Goal: Task Accomplishment & Management: Use online tool/utility

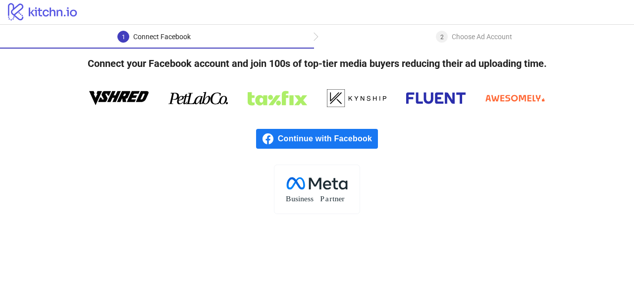
click at [328, 146] on span "Continue with Facebook" at bounding box center [328, 139] width 100 height 20
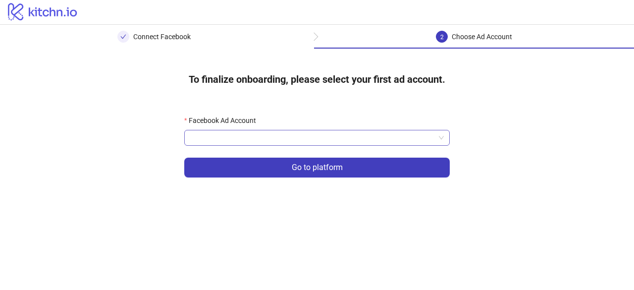
click at [303, 139] on input "Facebook Ad Account" at bounding box center [312, 137] width 245 height 15
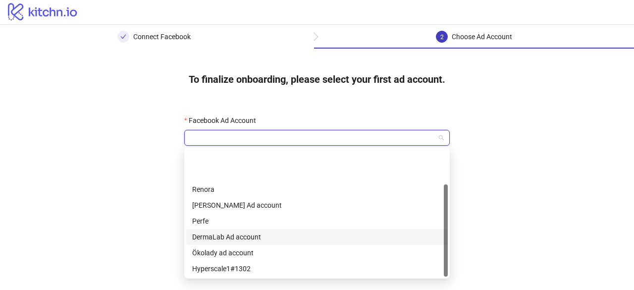
scroll to position [48, 0]
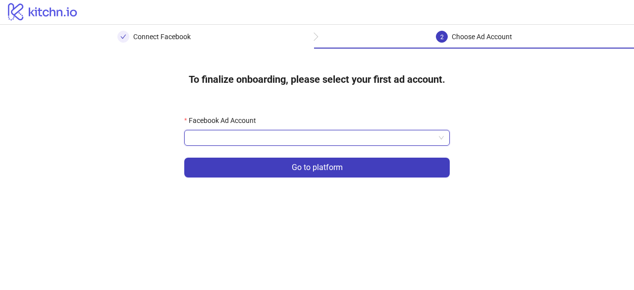
click at [291, 146] on form "Facebook Ad Account Go to platform" at bounding box center [316, 152] width 265 height 74
click at [349, 140] on input "Facebook Ad Account" at bounding box center [312, 137] width 245 height 15
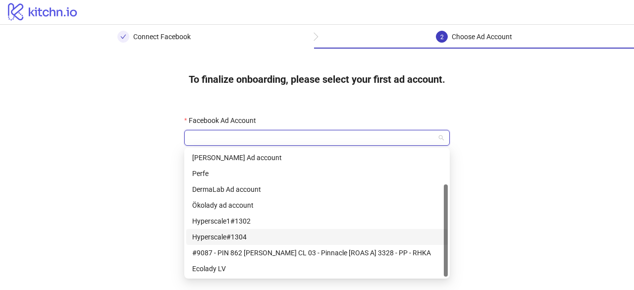
click at [274, 239] on div "Hyperscale#1304" at bounding box center [317, 236] width 250 height 11
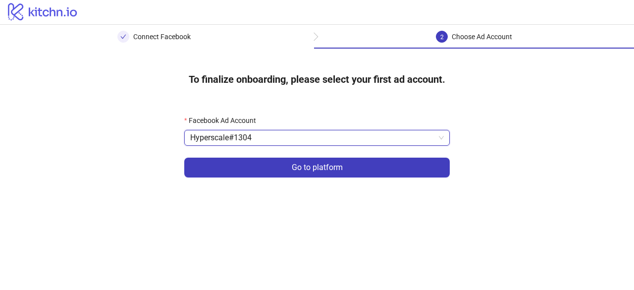
click at [306, 139] on span "Hyperscale#1304" at bounding box center [316, 137] width 253 height 15
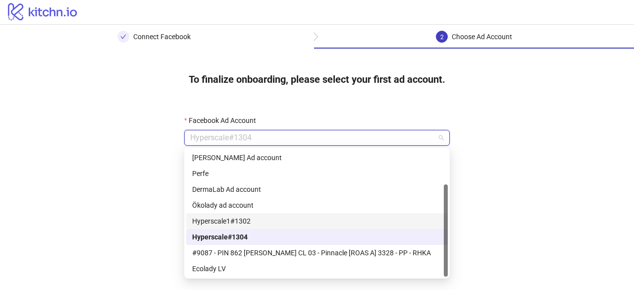
click at [279, 224] on div "Hyperscale1#1302" at bounding box center [317, 220] width 250 height 11
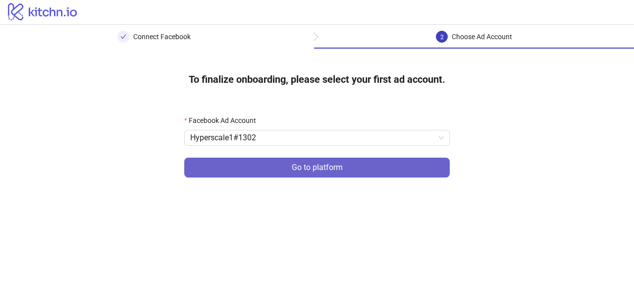
click at [367, 170] on button "Go to platform" at bounding box center [316, 167] width 265 height 20
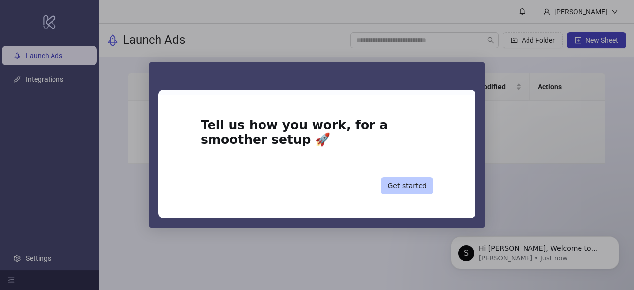
click at [421, 189] on button "Get started" at bounding box center [407, 185] width 52 height 17
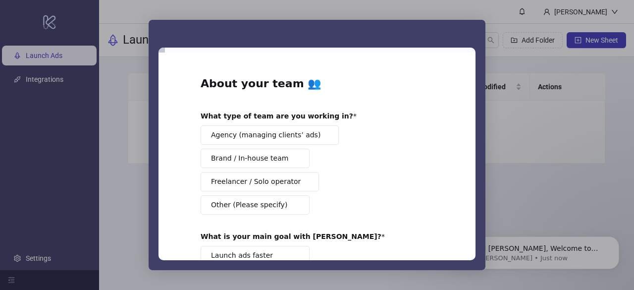
scroll to position [50, 0]
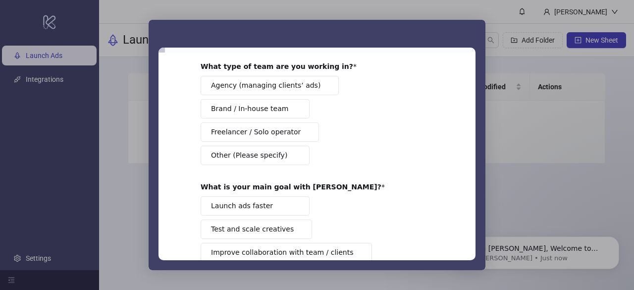
click at [269, 201] on button "Launch ads faster" at bounding box center [255, 205] width 109 height 19
click at [300, 79] on button "Agency (managing clients’ ads)" at bounding box center [270, 85] width 138 height 19
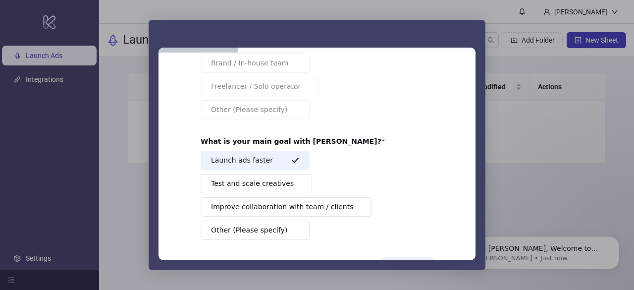
scroll to position [80, 0]
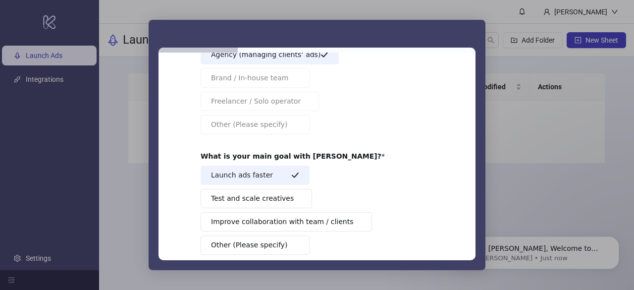
click at [294, 53] on span "Agency (managing clients’ ads)" at bounding box center [265, 55] width 109 height 10
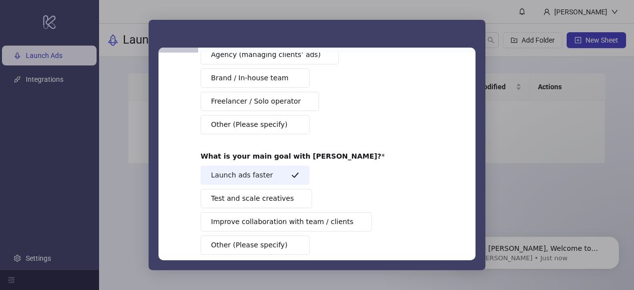
click at [294, 74] on span "Intercom messenger" at bounding box center [295, 78] width 8 height 8
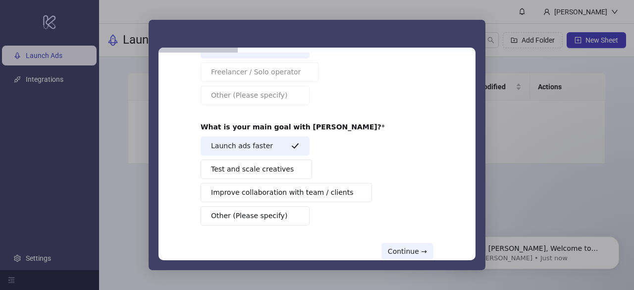
scroll to position [130, 0]
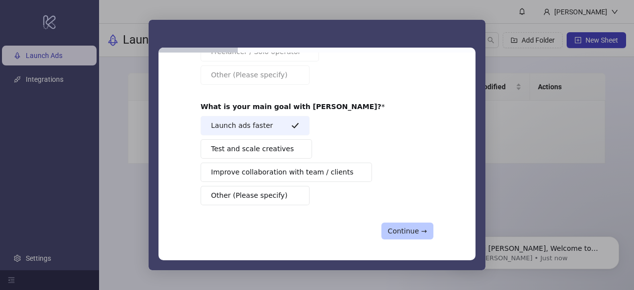
click at [397, 226] on button "Continue →" at bounding box center [407, 230] width 52 height 17
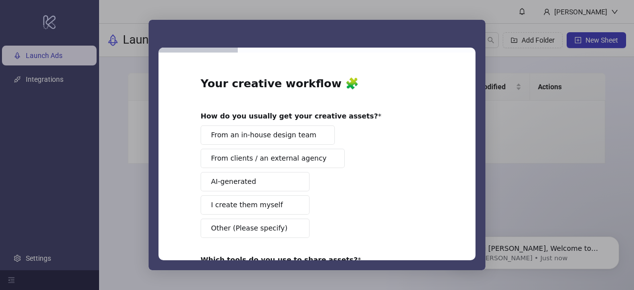
click at [272, 137] on span "From an in-house design team" at bounding box center [263, 135] width 105 height 10
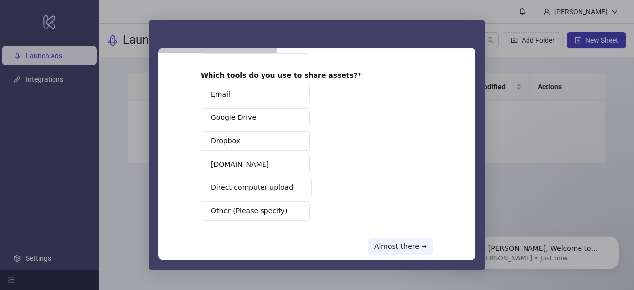
scroll to position [198, 0]
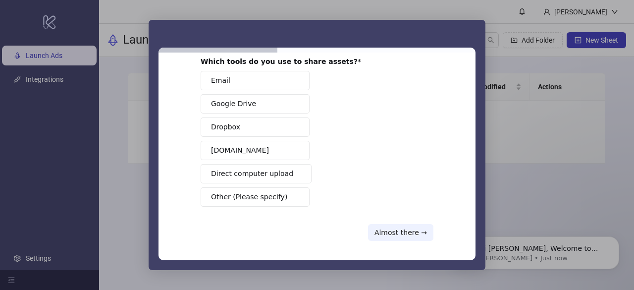
click at [285, 174] on button "Direct computer upload" at bounding box center [256, 173] width 111 height 19
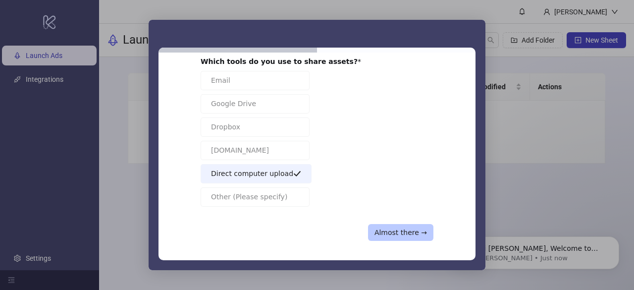
click at [396, 229] on button "Almost there →" at bounding box center [400, 232] width 65 height 17
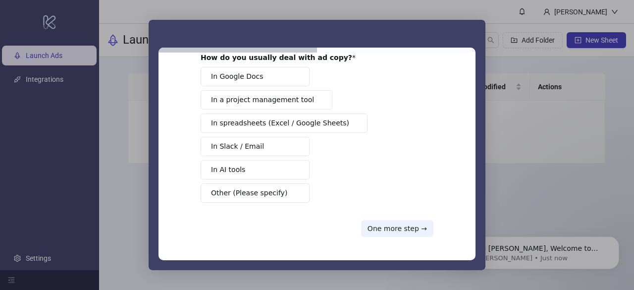
scroll to position [0, 0]
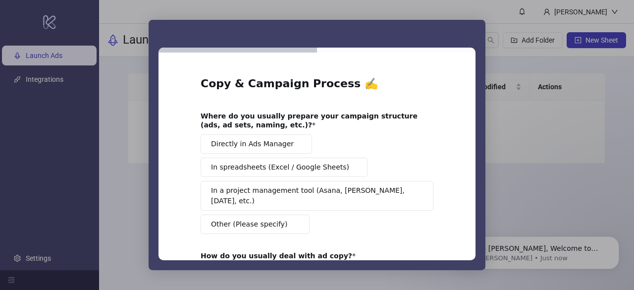
click at [236, 148] on span "Directly in Ads Manager" at bounding box center [252, 144] width 83 height 10
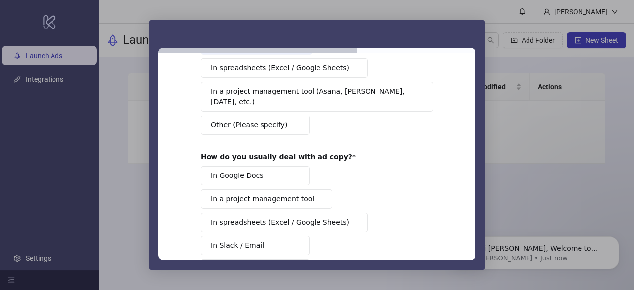
scroll to position [149, 0]
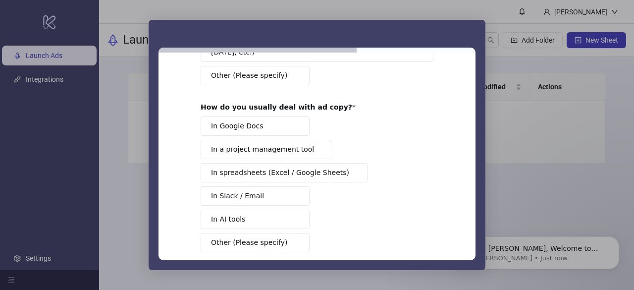
drag, startPoint x: 258, startPoint y: 111, endPoint x: 265, endPoint y: 108, distance: 8.0
click at [259, 116] on button "In Google Docs" at bounding box center [255, 125] width 109 height 19
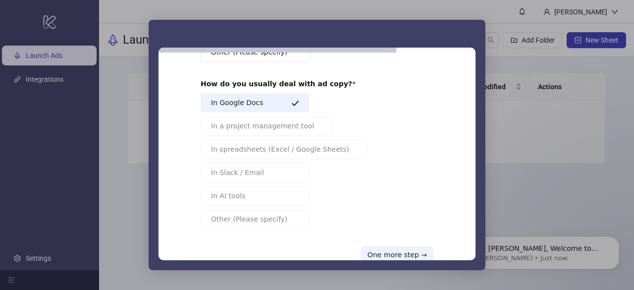
scroll to position [185, 0]
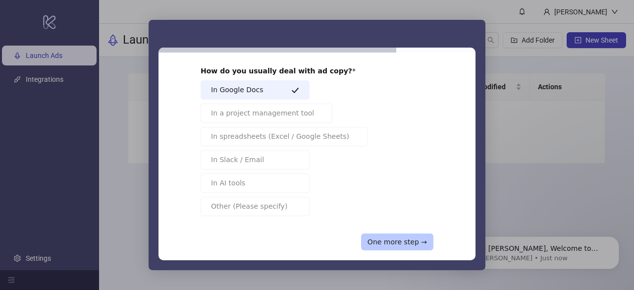
click at [387, 233] on button "One more step →" at bounding box center [397, 241] width 72 height 17
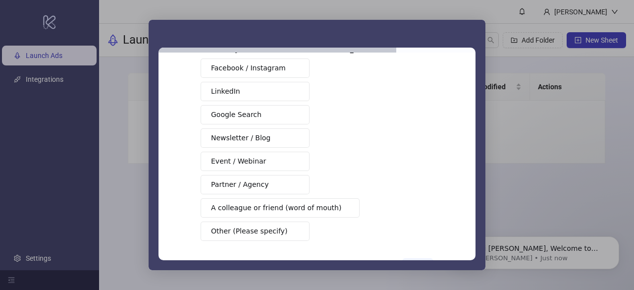
scroll to position [0, 0]
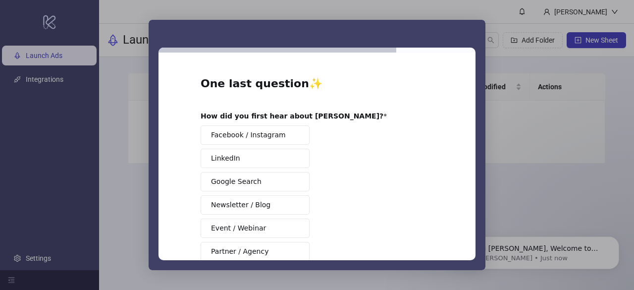
click at [251, 180] on span "Google Search" at bounding box center [236, 181] width 50 height 10
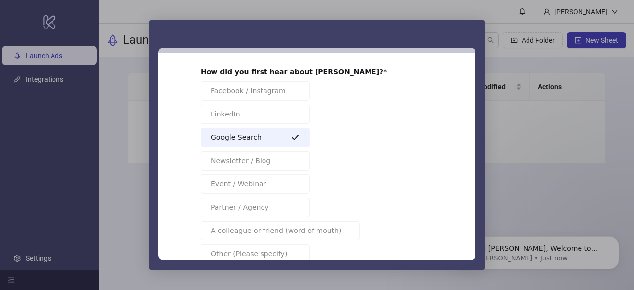
scroll to position [102, 0]
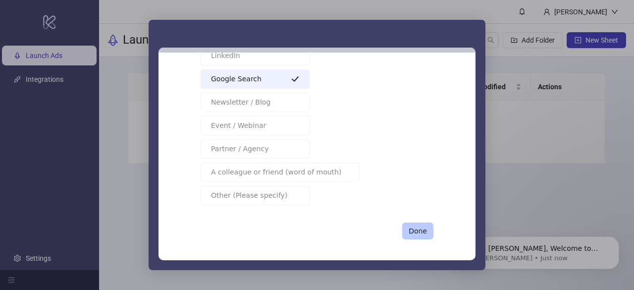
click at [416, 228] on button "Done" at bounding box center [417, 230] width 31 height 17
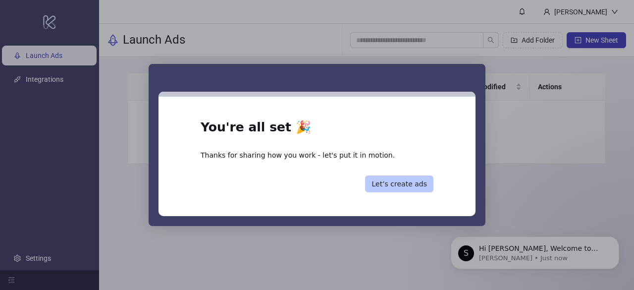
click at [396, 185] on button "Let’s create ads" at bounding box center [399, 183] width 68 height 17
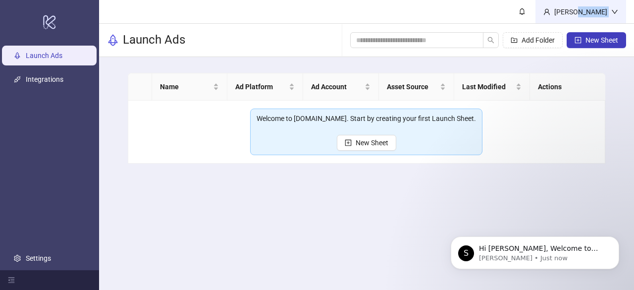
click at [610, 15] on div "[PERSON_NAME]" at bounding box center [580, 11] width 91 height 23
click at [388, 140] on button "New Sheet" at bounding box center [366, 143] width 59 height 16
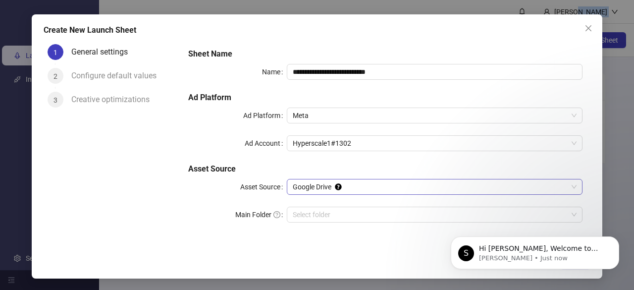
click at [381, 190] on span "Google Drive" at bounding box center [435, 186] width 284 height 15
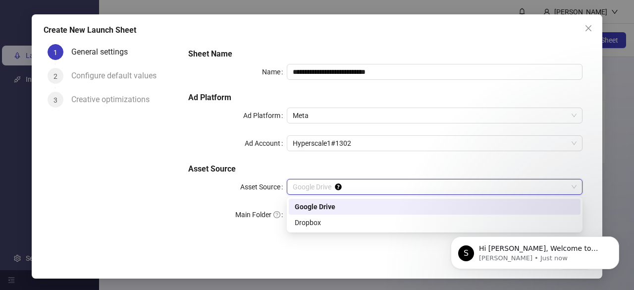
click at [381, 190] on span "Google Drive" at bounding box center [435, 186] width 284 height 15
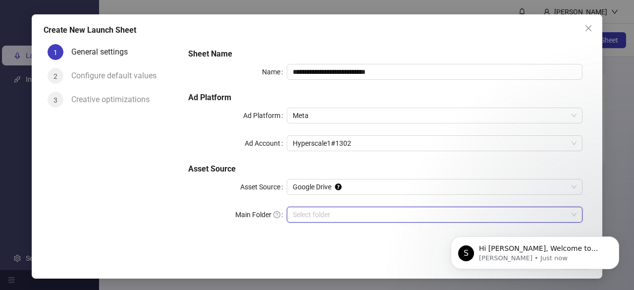
click at [366, 215] on input "Main Folder" at bounding box center [430, 214] width 275 height 15
click at [587, 31] on icon "close" at bounding box center [588, 28] width 8 height 8
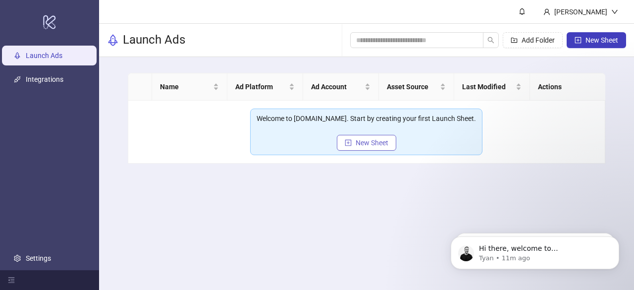
click at [368, 145] on span "New Sheet" at bounding box center [371, 143] width 33 height 8
type input "**********"
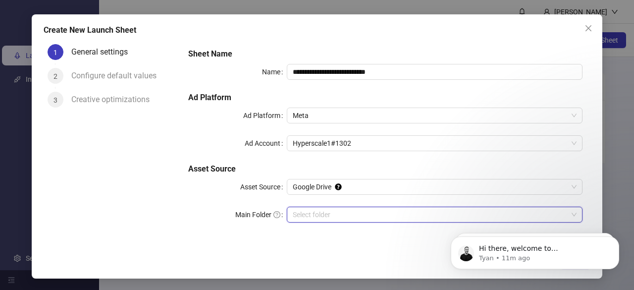
click at [351, 213] on input "Main Folder" at bounding box center [430, 214] width 275 height 15
click at [343, 209] on input "Main Folder" at bounding box center [430, 214] width 275 height 15
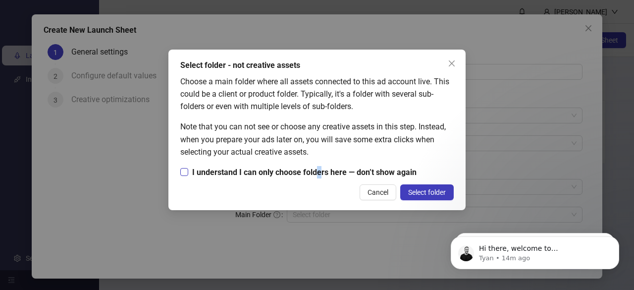
click at [318, 176] on span "I understand I can only choose folders here — don’t show again" at bounding box center [304, 172] width 232 height 12
click at [279, 176] on span "I understand I can only choose folders here — don’t show again" at bounding box center [304, 172] width 232 height 12
click at [413, 188] on span "Select folder" at bounding box center [427, 192] width 38 height 8
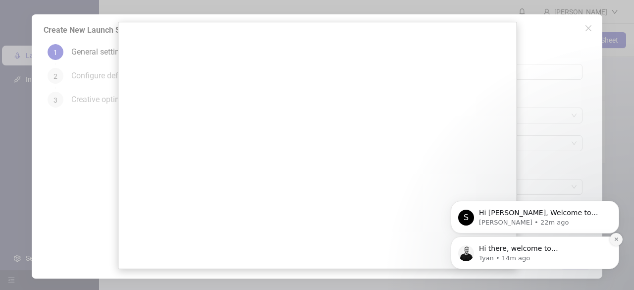
click at [617, 238] on icon "Dismiss notification" at bounding box center [615, 238] width 3 height 3
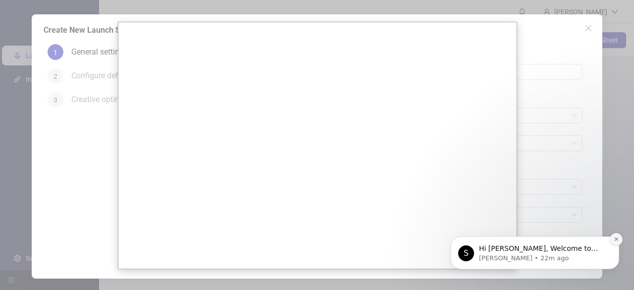
click at [615, 240] on icon "Dismiss notification" at bounding box center [615, 238] width 3 height 3
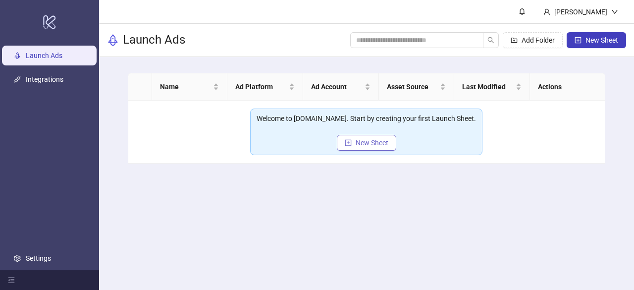
click at [377, 140] on span "New Sheet" at bounding box center [371, 143] width 33 height 8
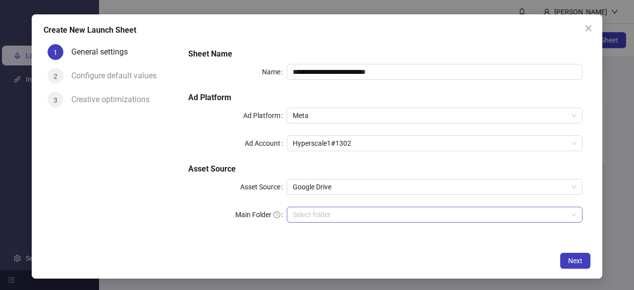
click at [353, 212] on input "Main Folder" at bounding box center [430, 214] width 275 height 15
click at [408, 77] on input "**********" at bounding box center [435, 72] width 296 height 16
click at [575, 257] on span "Next" at bounding box center [575, 260] width 14 height 8
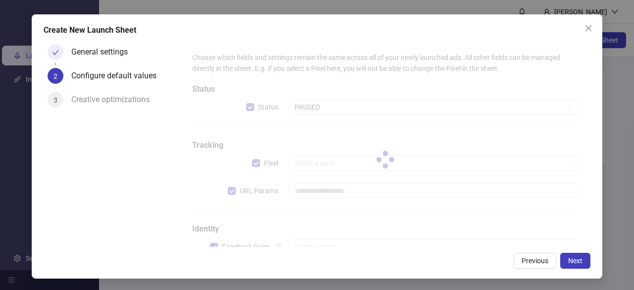
type input "**********"
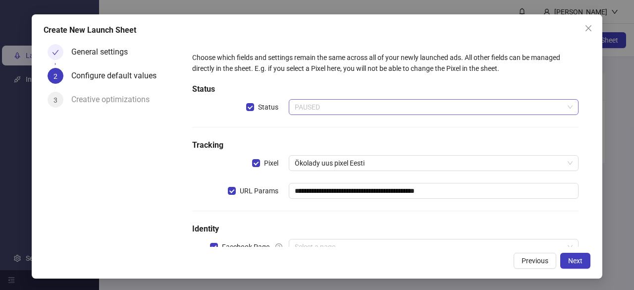
click at [353, 108] on span "PAUSED" at bounding box center [434, 107] width 278 height 15
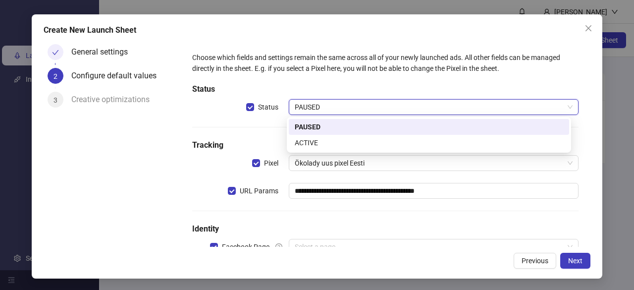
click at [353, 108] on span "PAUSED" at bounding box center [434, 107] width 278 height 15
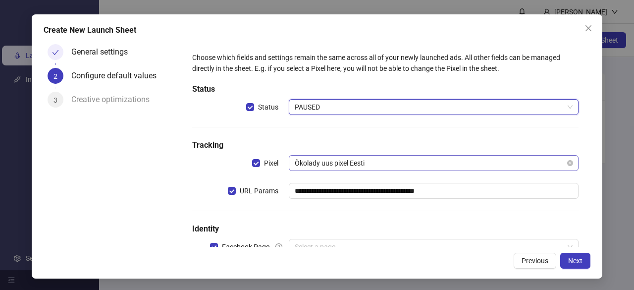
click at [405, 160] on span "Ökolady uus pixel Eesti" at bounding box center [434, 162] width 278 height 15
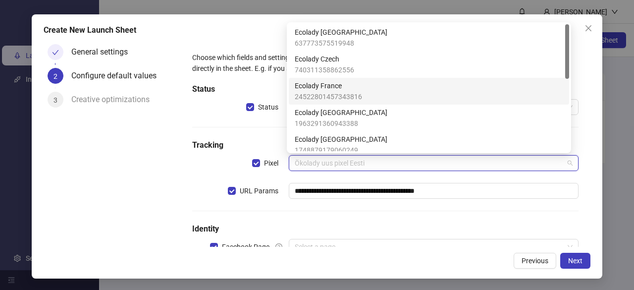
click at [390, 93] on div "Ecolady France 24522801457343816" at bounding box center [429, 91] width 268 height 22
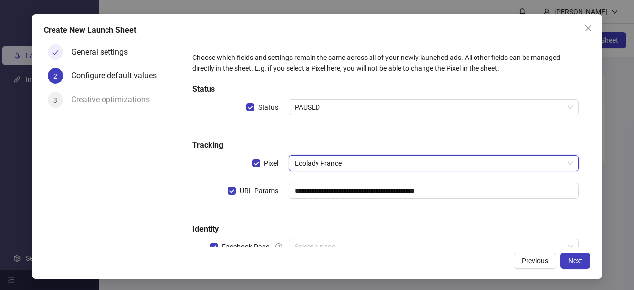
scroll to position [32, 0]
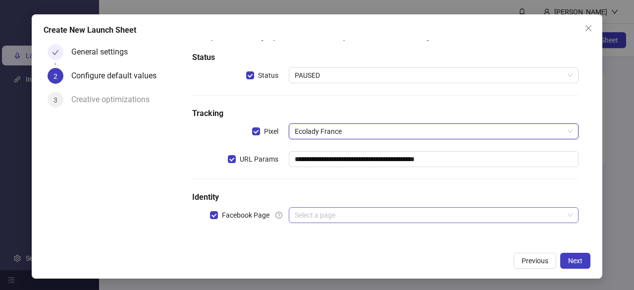
click at [343, 214] on input "search" at bounding box center [429, 214] width 269 height 15
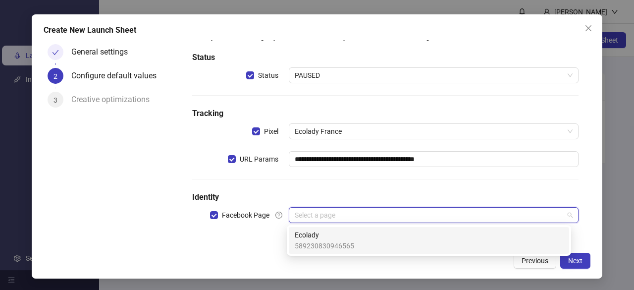
click at [409, 237] on div "Ecolady 589230830946565" at bounding box center [429, 240] width 268 height 22
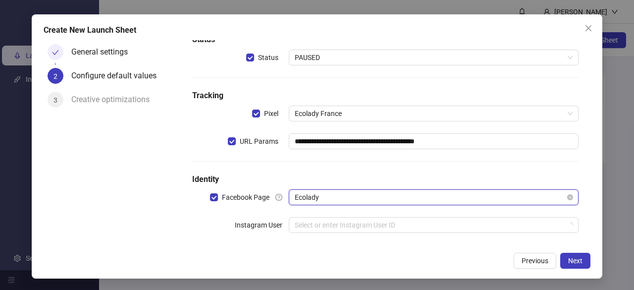
scroll to position [59, 0]
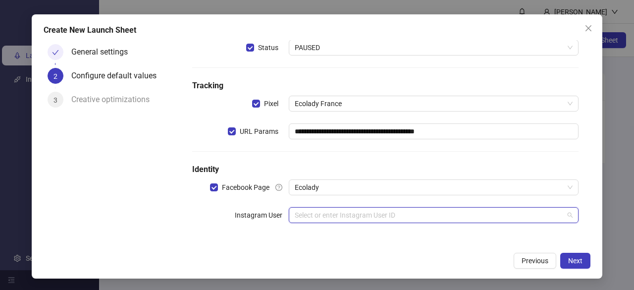
click at [401, 216] on input "search" at bounding box center [429, 214] width 269 height 15
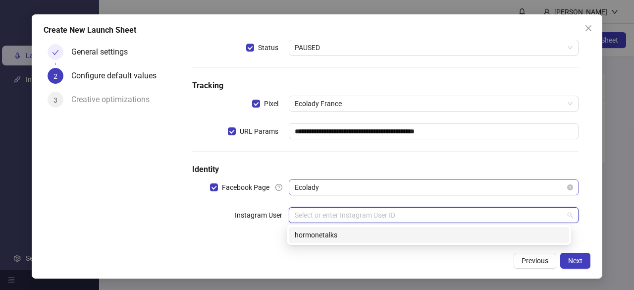
click at [416, 188] on span "Ecolady" at bounding box center [434, 187] width 278 height 15
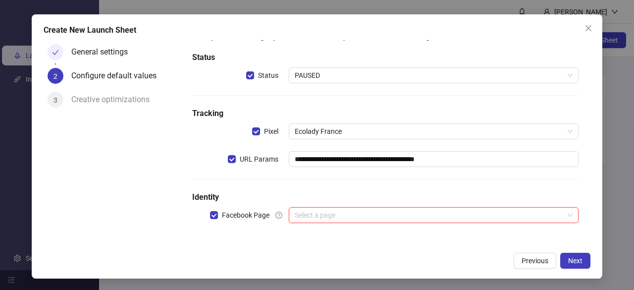
scroll to position [32, 0]
click at [412, 216] on input "search" at bounding box center [429, 214] width 269 height 15
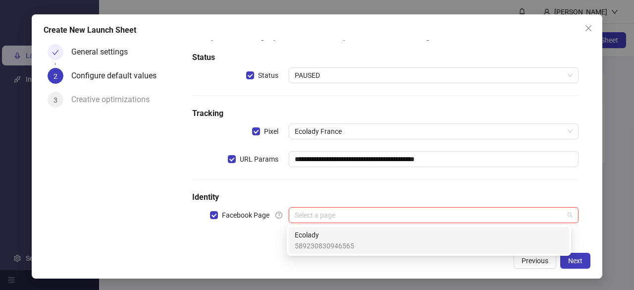
click at [536, 181] on div "**********" at bounding box center [385, 127] width 394 height 222
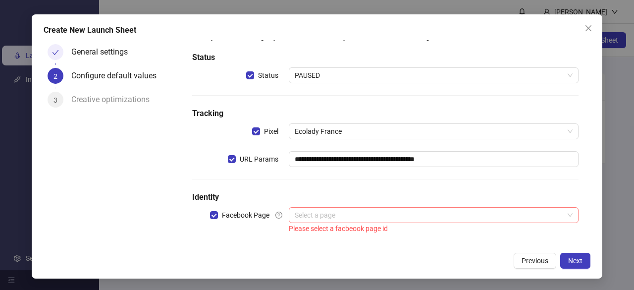
click at [473, 217] on input "search" at bounding box center [429, 214] width 269 height 15
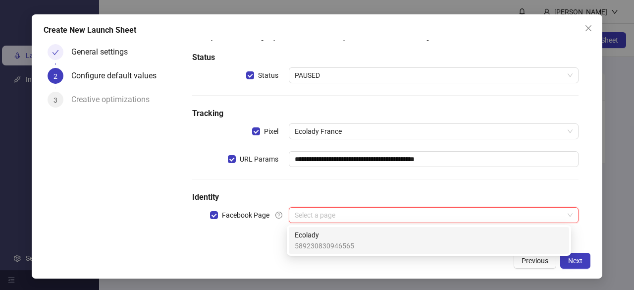
click at [543, 38] on div "**********" at bounding box center [317, 146] width 570 height 264
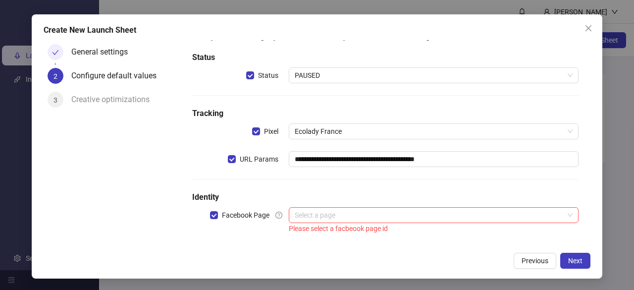
click at [588, 30] on icon "close" at bounding box center [588, 28] width 8 height 8
